Goal: Task Accomplishment & Management: Manage account settings

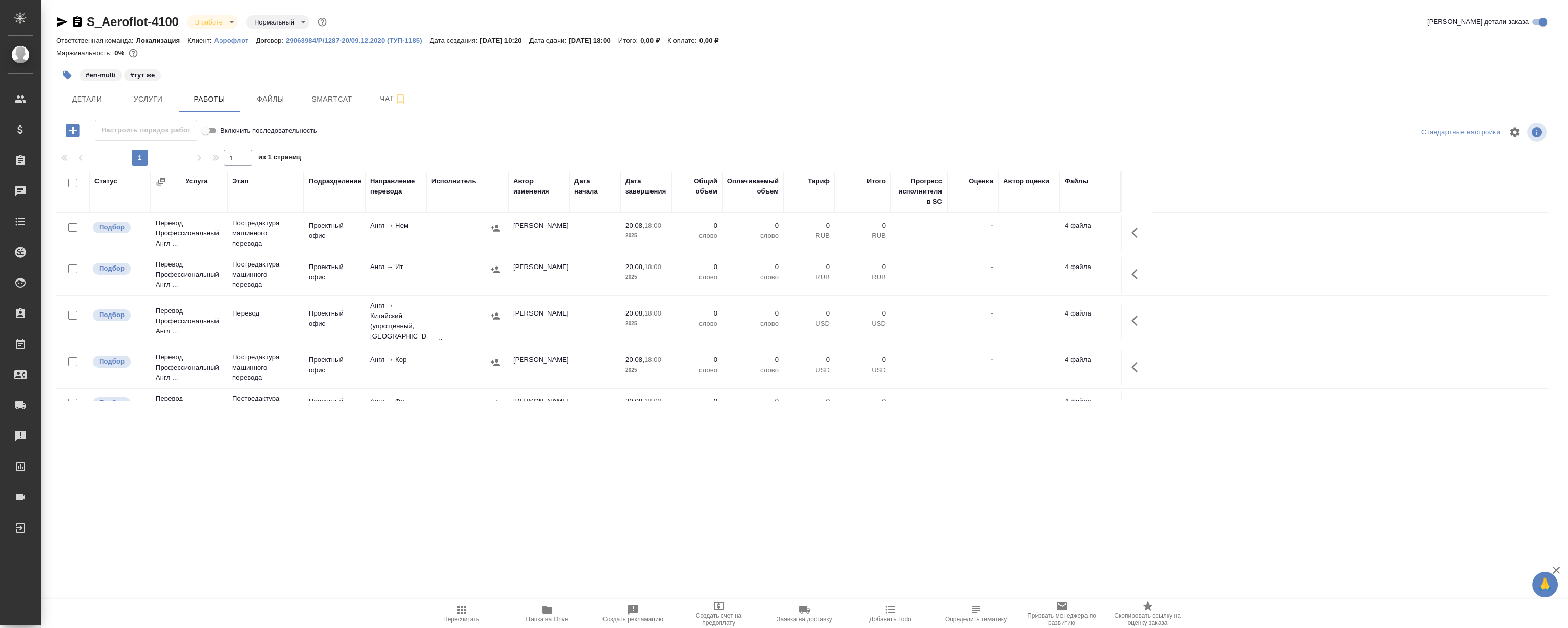
scroll to position [153, 0]
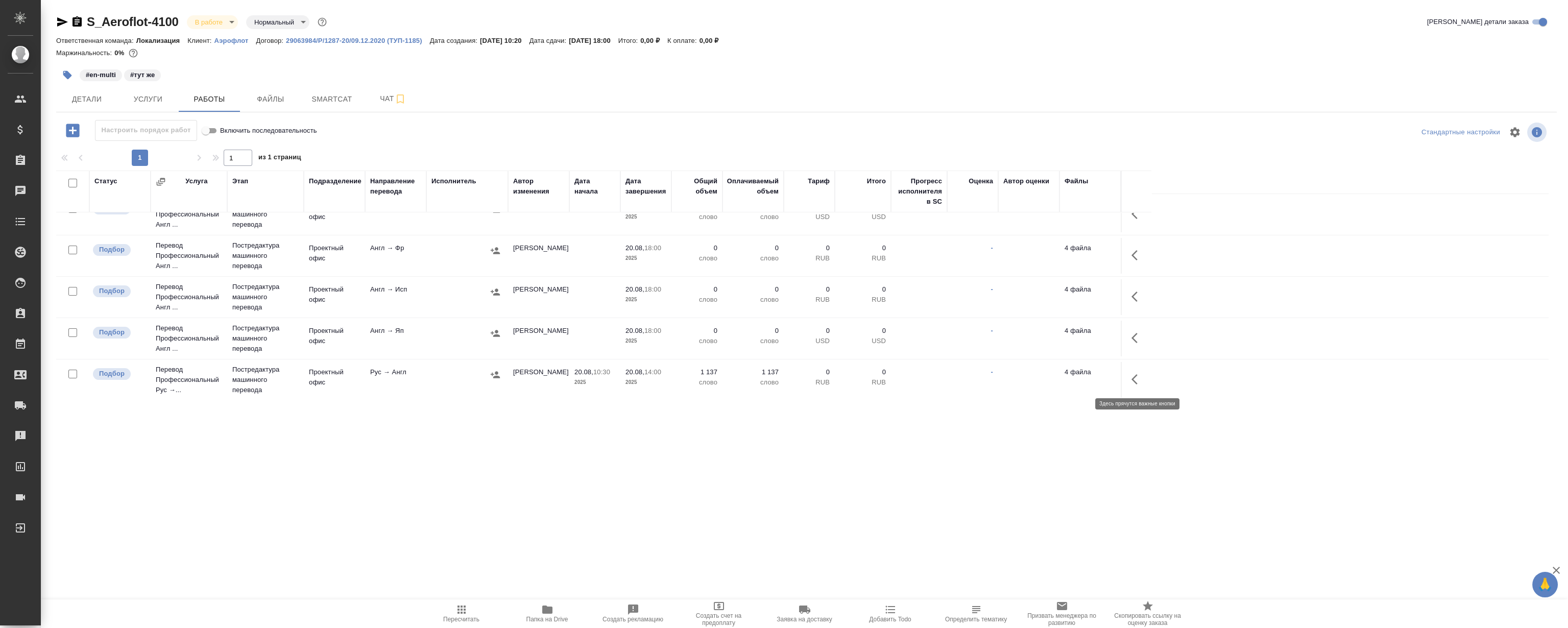
click at [1133, 379] on icon "button" at bounding box center [1135, 379] width 6 height 10
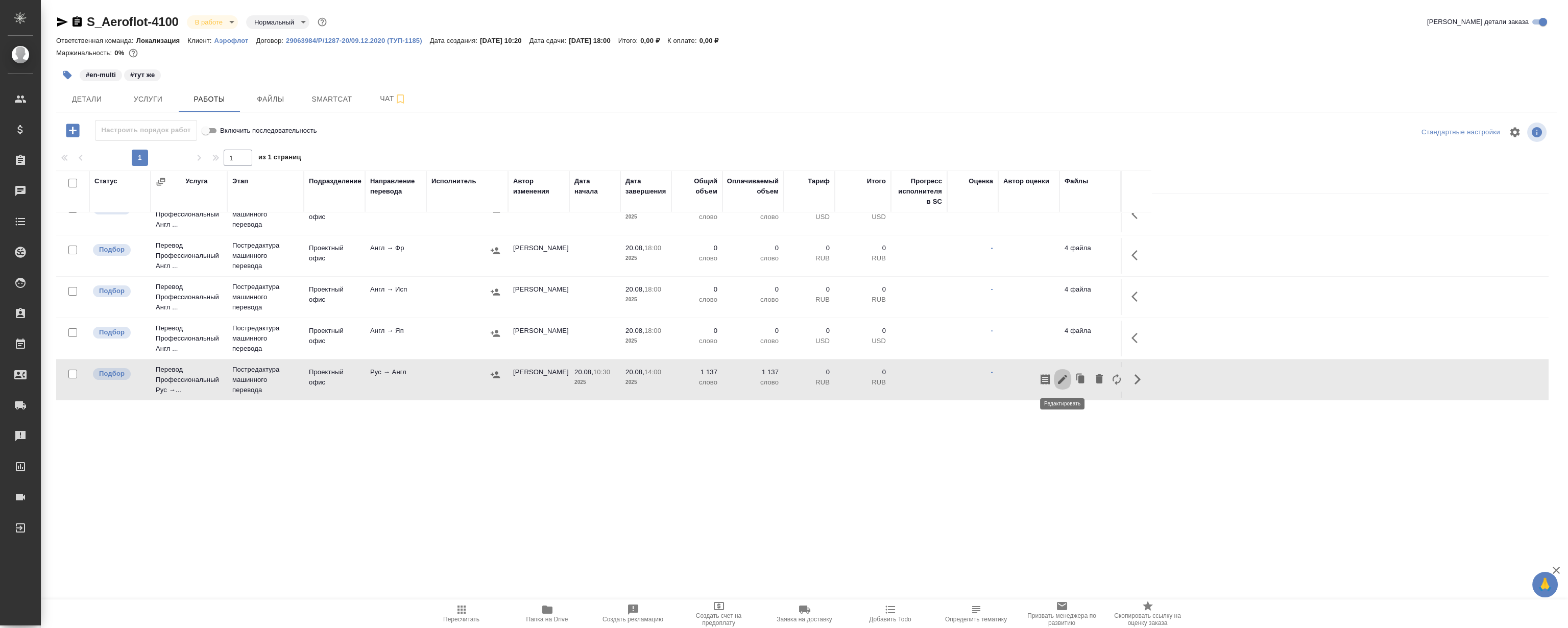
click at [1060, 374] on icon "button" at bounding box center [1063, 379] width 12 height 12
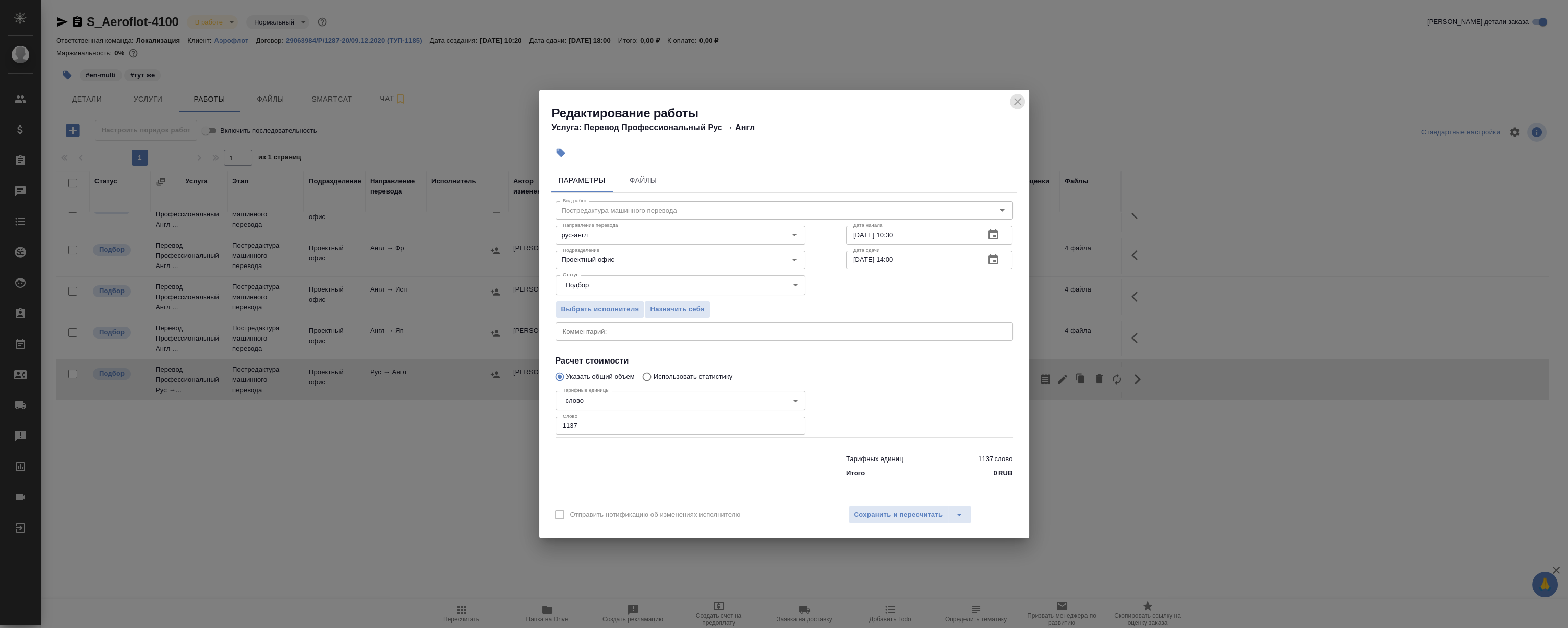
click at [1020, 102] on icon "close" at bounding box center [1018, 102] width 12 height 12
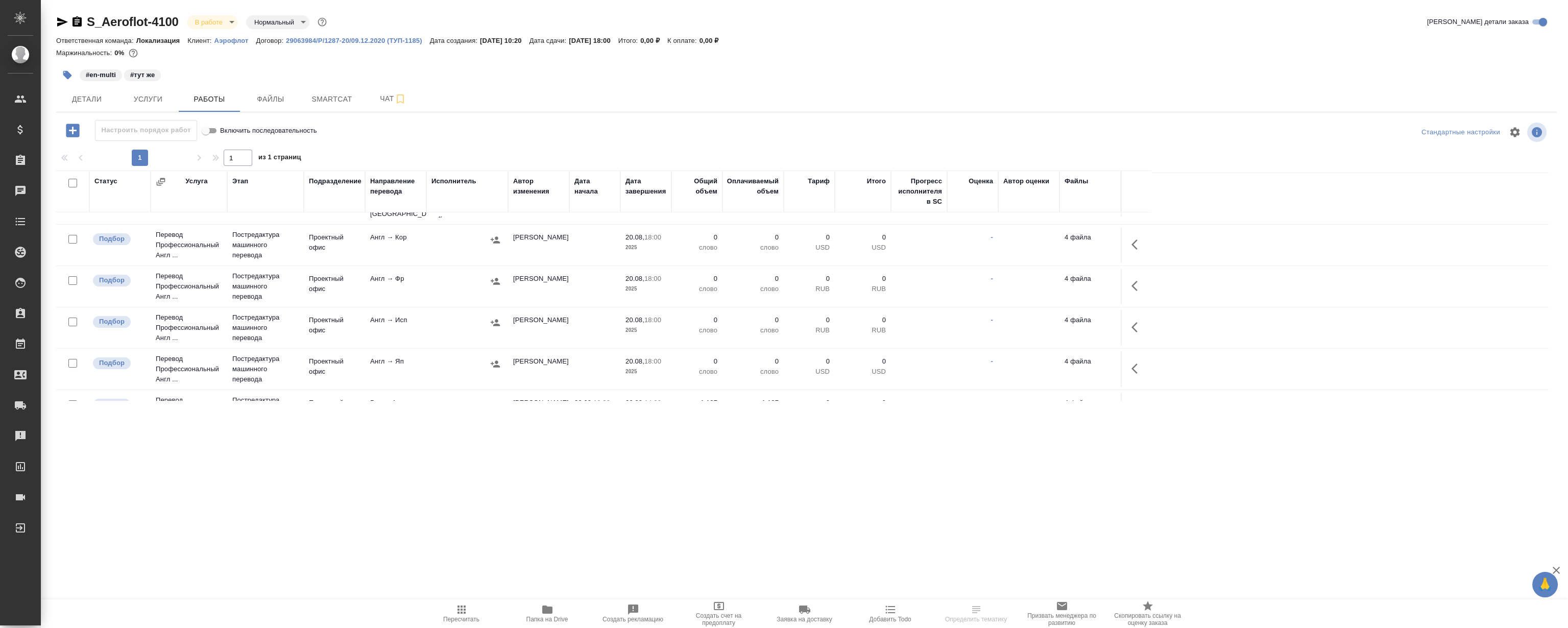
scroll to position [153, 0]
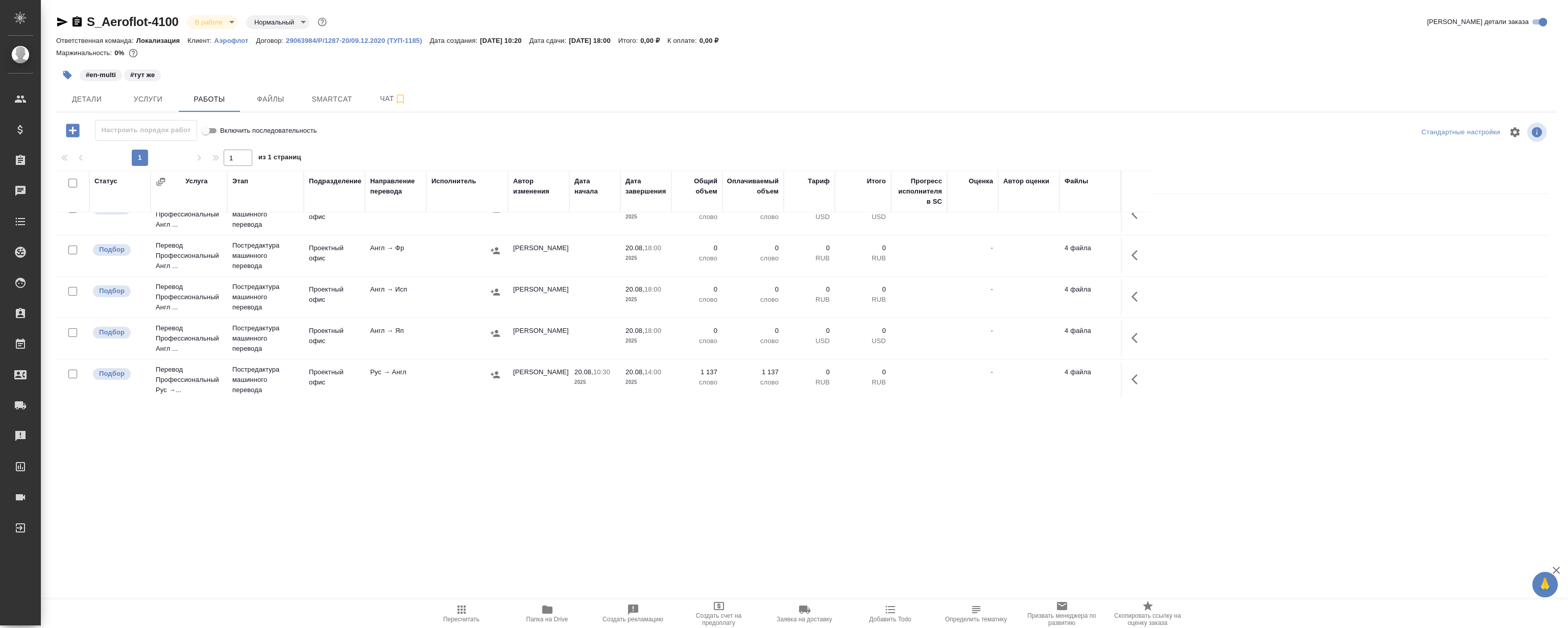
drag, startPoint x: 556, startPoint y: 480, endPoint x: 374, endPoint y: 195, distance: 338.2
click at [556, 480] on div ".cls-1 fill:#fff; AWATERA [PERSON_NAME] Клиенты Спецификации Заказы 0 Чаты Todo…" at bounding box center [784, 314] width 1568 height 628
click at [850, 484] on div ".cls-1 fill:#fff; AWATERA [PERSON_NAME] Клиенты Спецификации Заказы 0 Чаты Todo…" at bounding box center [784, 314] width 1568 height 628
click at [1139, 379] on icon "button" at bounding box center [1138, 379] width 12 height 12
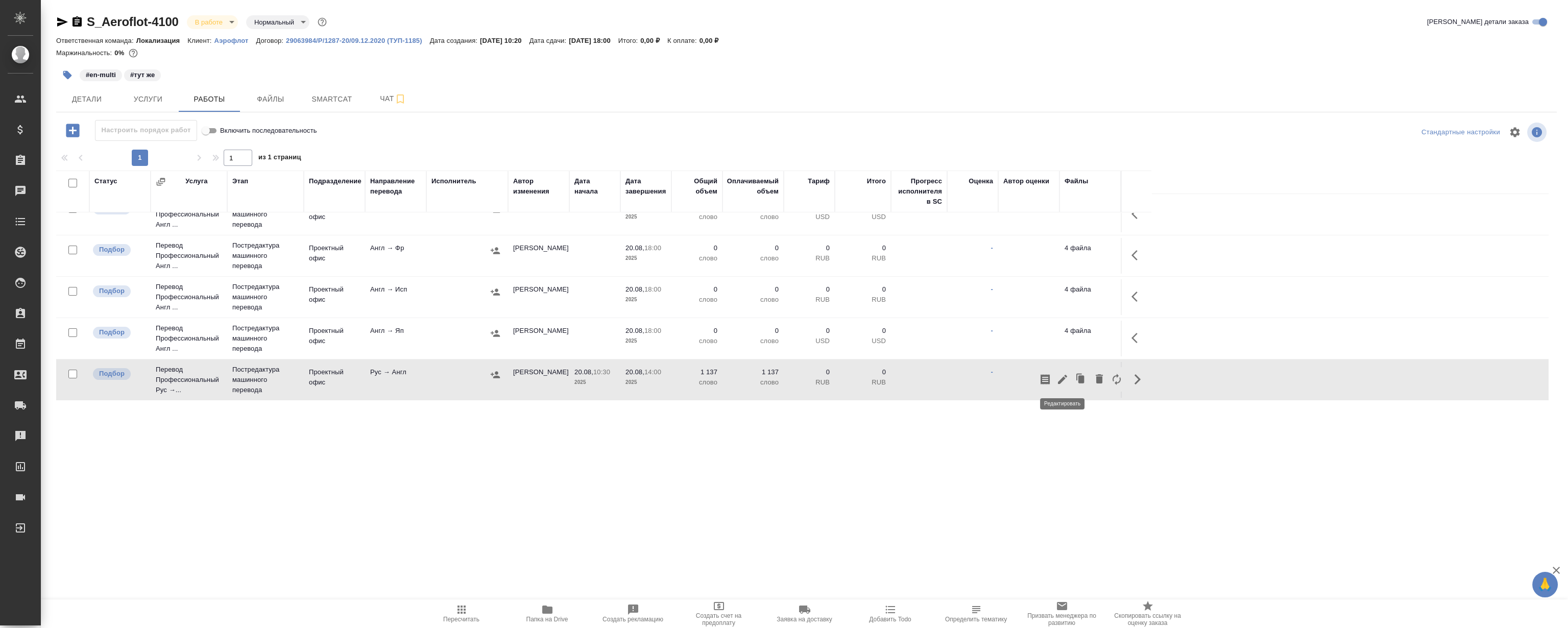
click at [1065, 382] on icon "button" at bounding box center [1063, 379] width 12 height 12
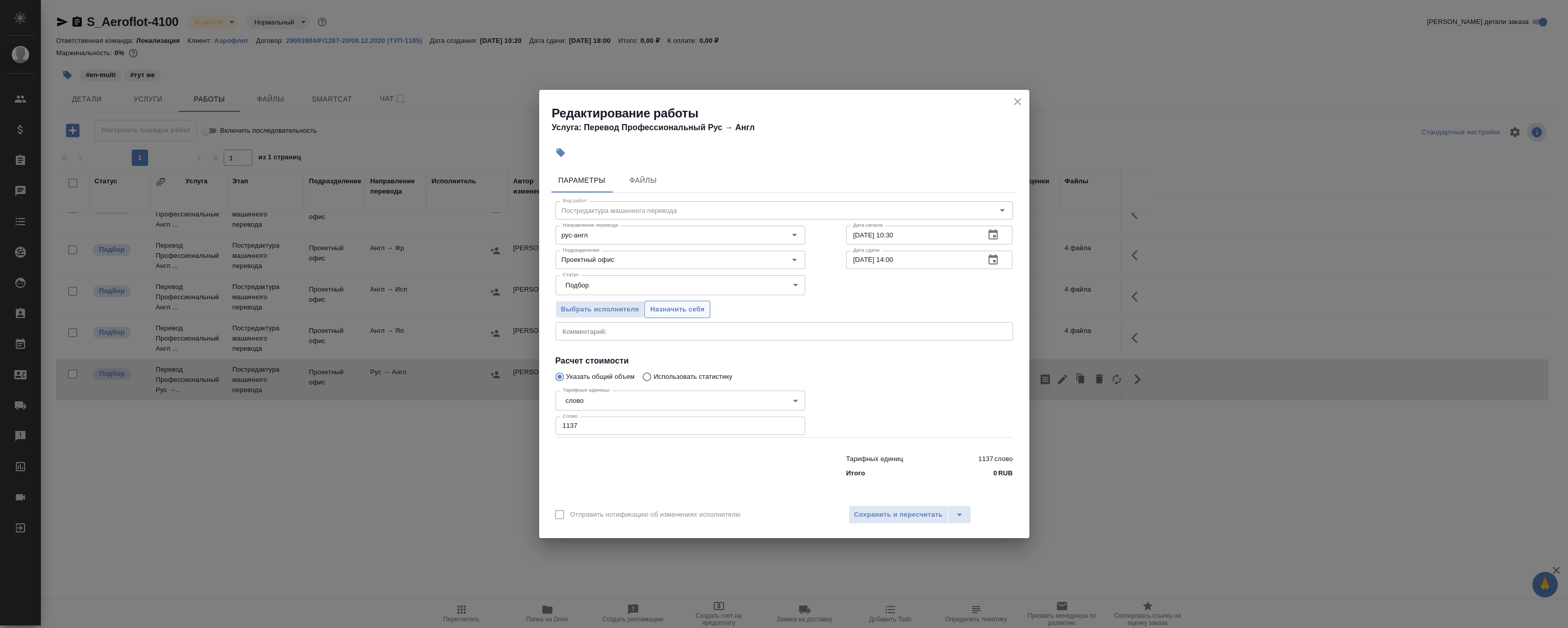
click at [657, 307] on span "Назначить себя" at bounding box center [677, 309] width 54 height 12
click at [1018, 105] on icon "close" at bounding box center [1018, 102] width 12 height 12
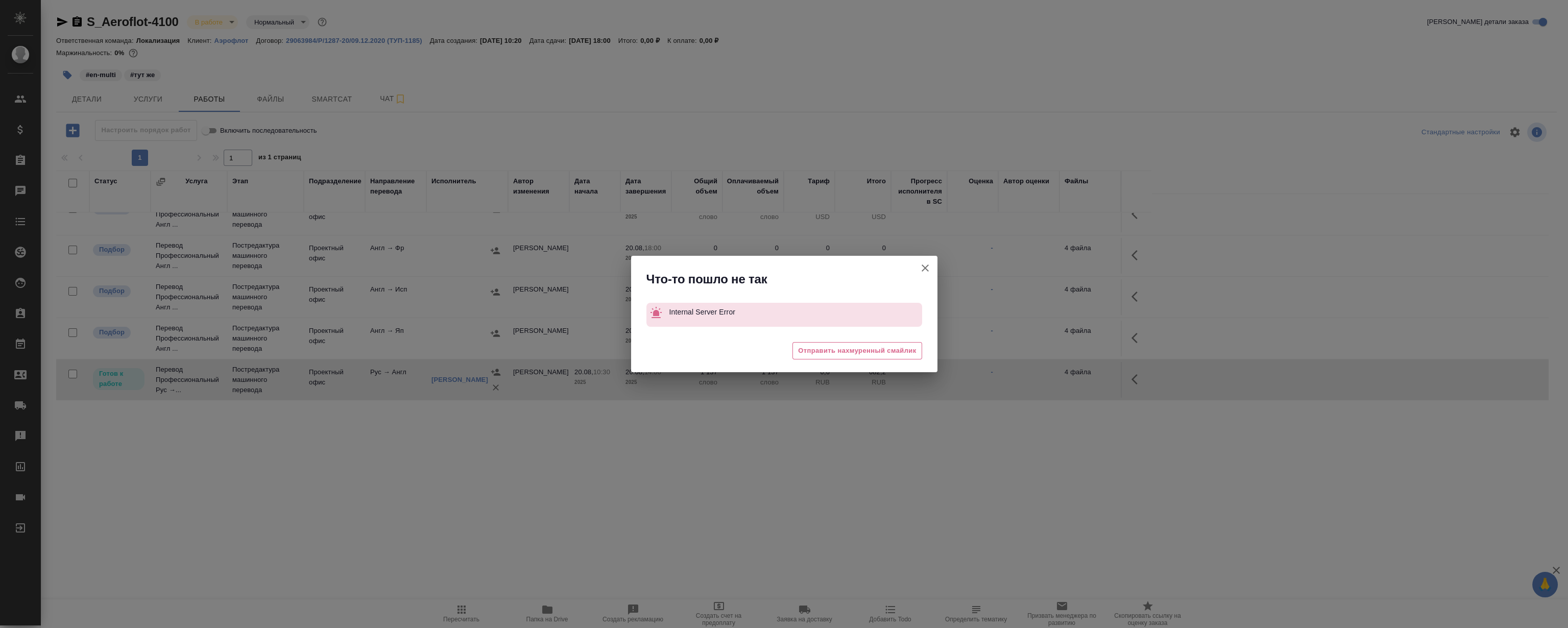
click at [922, 268] on icon "button" at bounding box center [925, 268] width 12 height 12
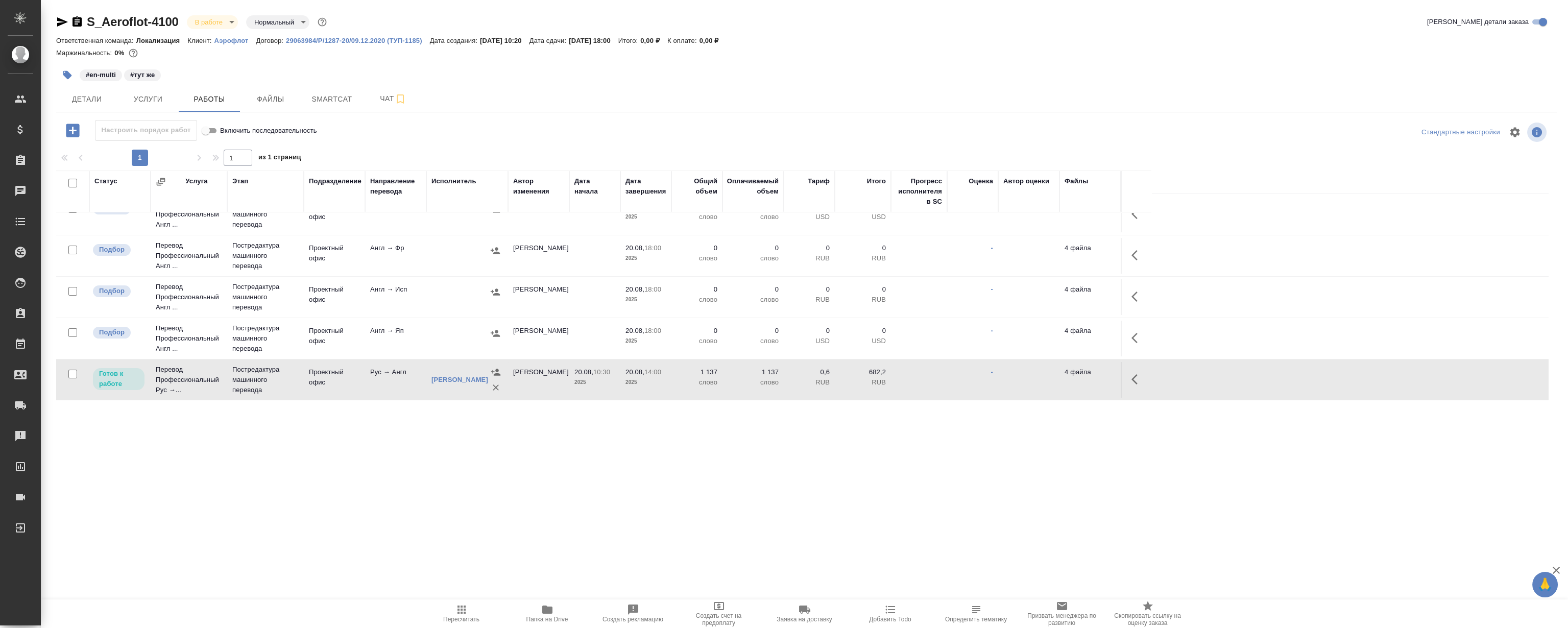
click at [1139, 378] on icon "button" at bounding box center [1138, 379] width 12 height 12
click at [1063, 377] on icon "button" at bounding box center [1062, 379] width 9 height 9
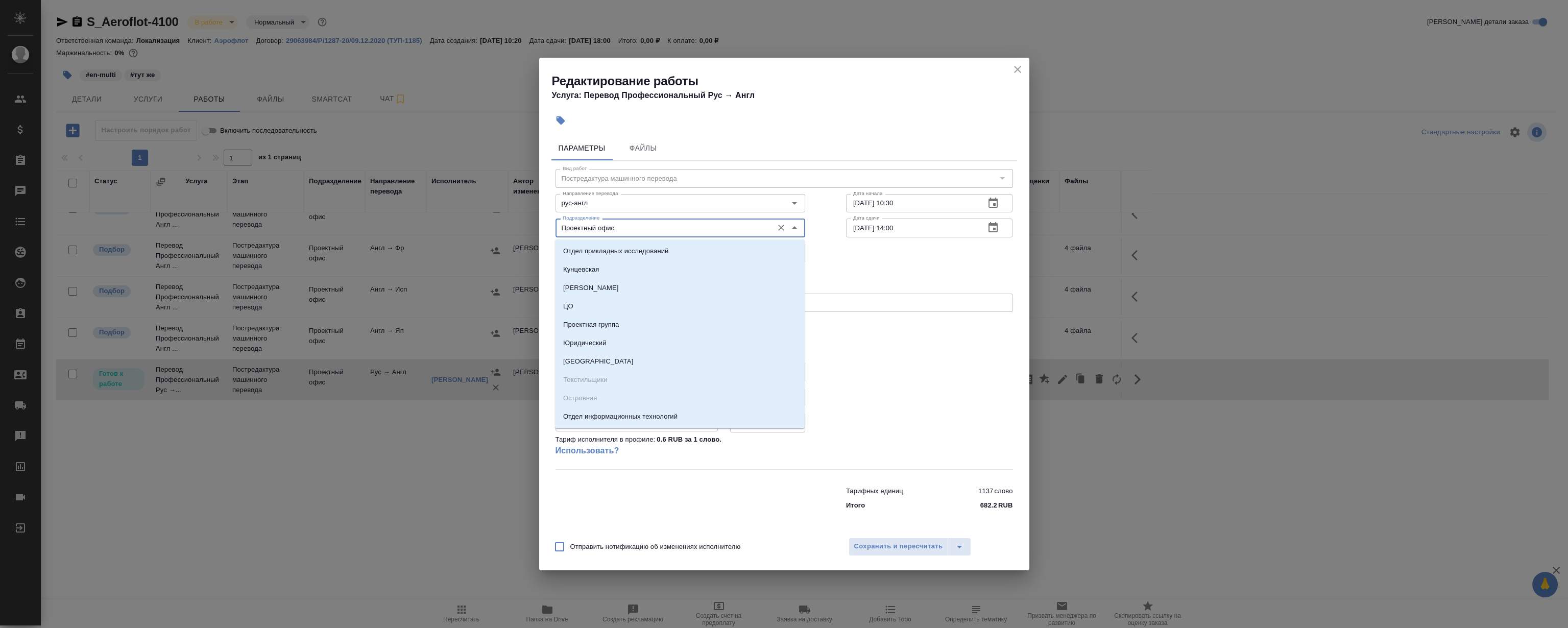
click at [617, 231] on input "Проектный офис" at bounding box center [663, 228] width 209 height 12
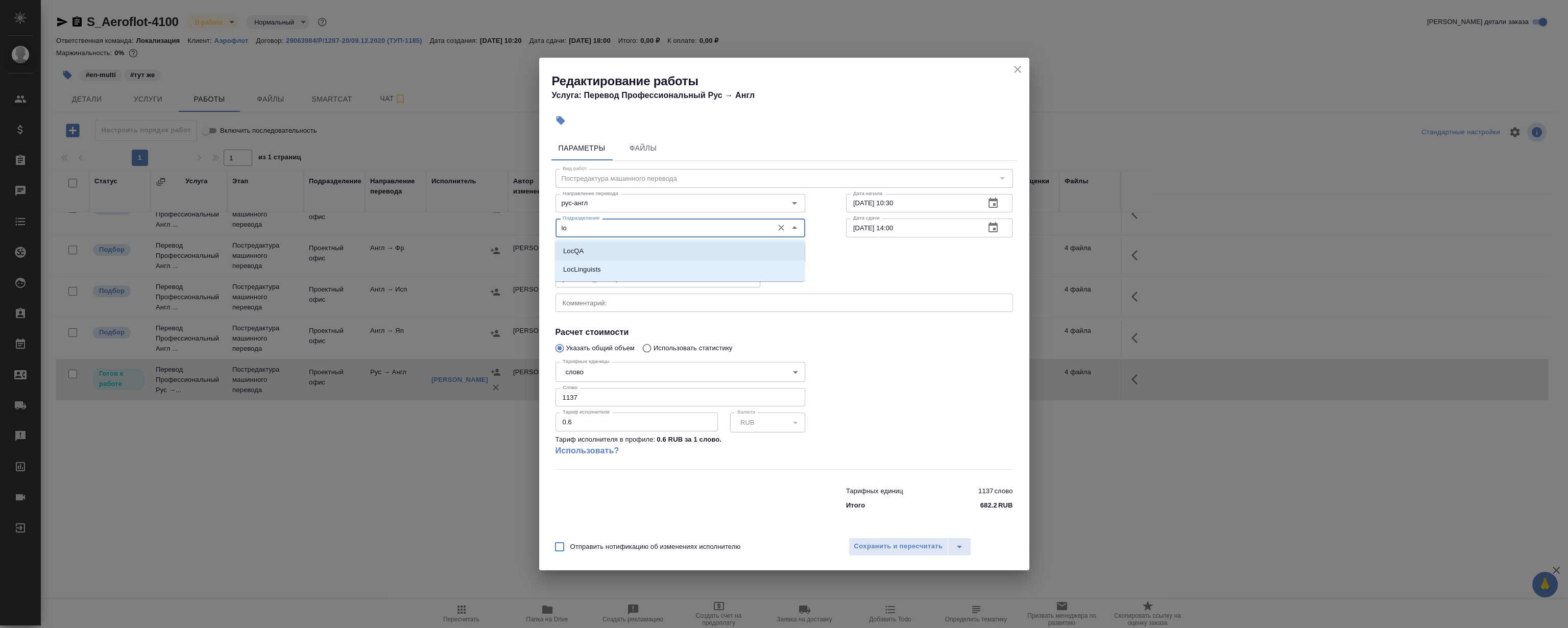
click at [597, 251] on li "LocQA" at bounding box center [680, 251] width 250 height 18
type input "LocQA"
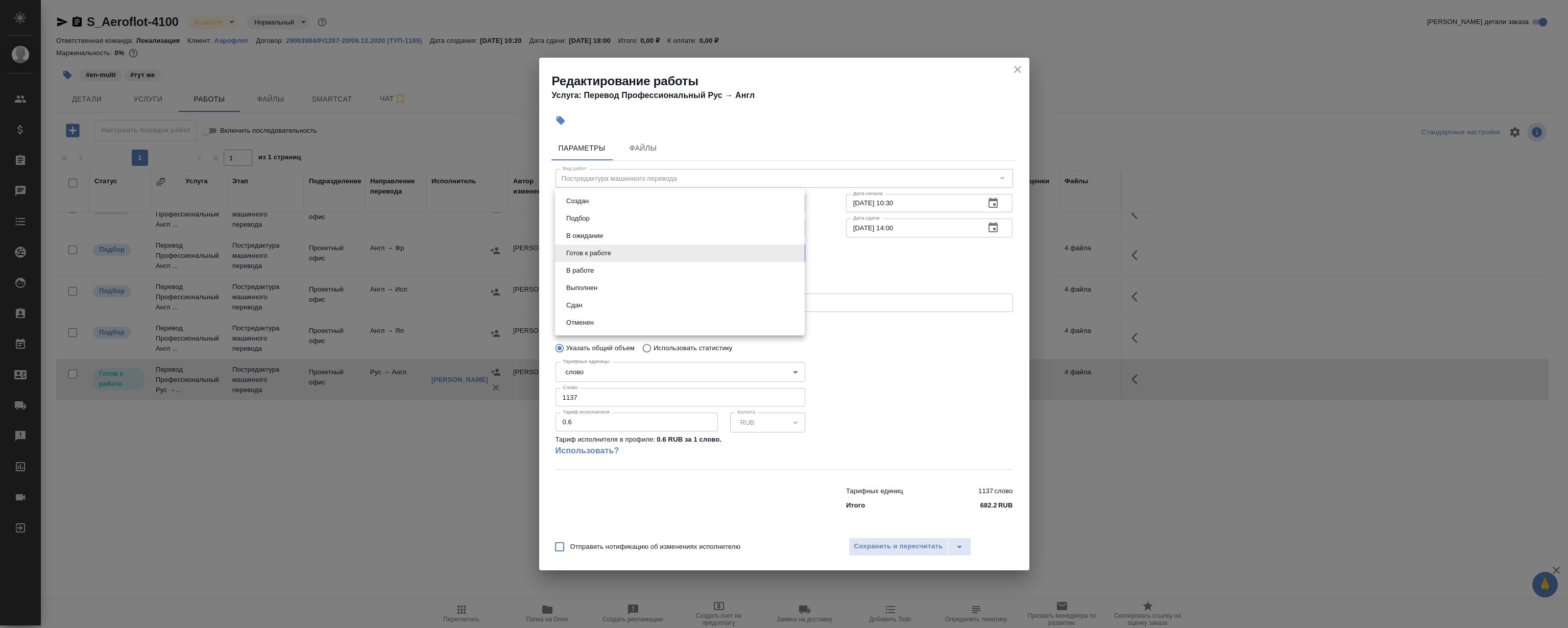
click at [587, 256] on body "🙏 .cls-1 fill:#fff; AWATERA [PERSON_NAME] Клиенты Спецификации Заказы 0 Чаты To…" at bounding box center [784, 314] width 1568 height 628
click at [607, 305] on li "Сдан" at bounding box center [680, 305] width 250 height 18
type input "closed"
click at [899, 544] on span "Сохранить и пересчитать" at bounding box center [898, 546] width 89 height 12
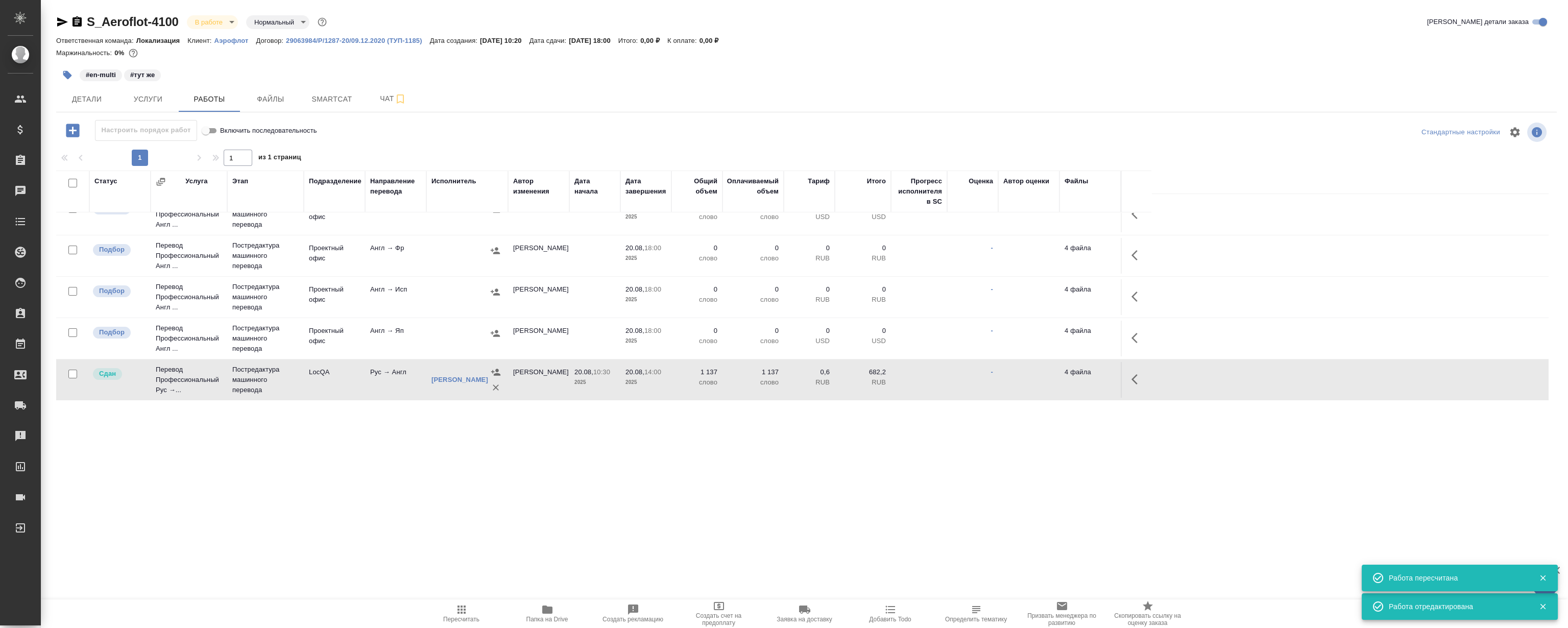
click at [513, 515] on div ".cls-1 fill:#fff; AWATERA [PERSON_NAME] Клиенты Спецификации Заказы 0 Чаты Todo…" at bounding box center [784, 314] width 1568 height 628
click at [373, 480] on div ".cls-1 fill:#fff; AWATERA [PERSON_NAME] Клиенты Спецификации Заказы 0 Чаты Todo…" at bounding box center [784, 314] width 1568 height 628
drag, startPoint x: 369, startPoint y: 489, endPoint x: 365, endPoint y: 425, distance: 64.1
click at [371, 483] on div ".cls-1 fill:#fff; AWATERA [PERSON_NAME] Клиенты Спецификации Заказы 0 Чаты Todo…" at bounding box center [784, 314] width 1568 height 628
